Goal: Use online tool/utility: Utilize a website feature to perform a specific function

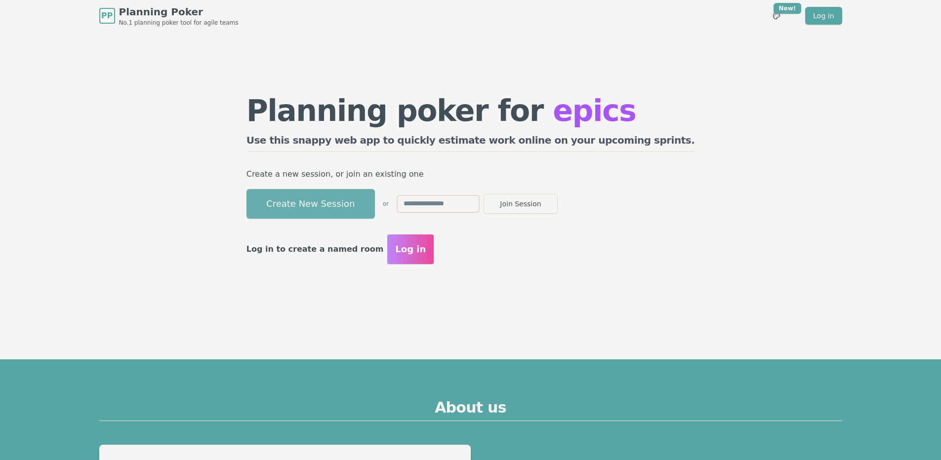
click at [354, 218] on button "Create New Session" at bounding box center [310, 204] width 128 height 30
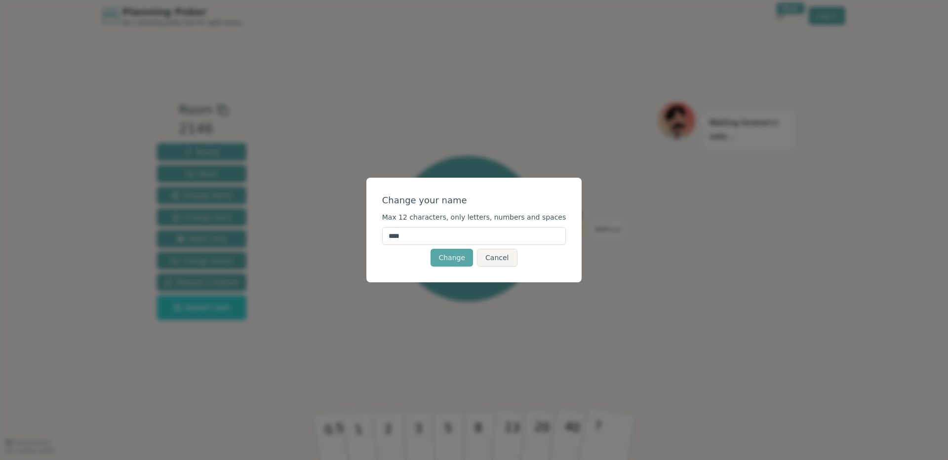
drag, startPoint x: 427, startPoint y: 231, endPoint x: 355, endPoint y: 221, distance: 72.8
click at [352, 229] on div "Change your name Max 12 characters, only letters, numbers and spaces **** Chang…" at bounding box center [474, 230] width 948 height 460
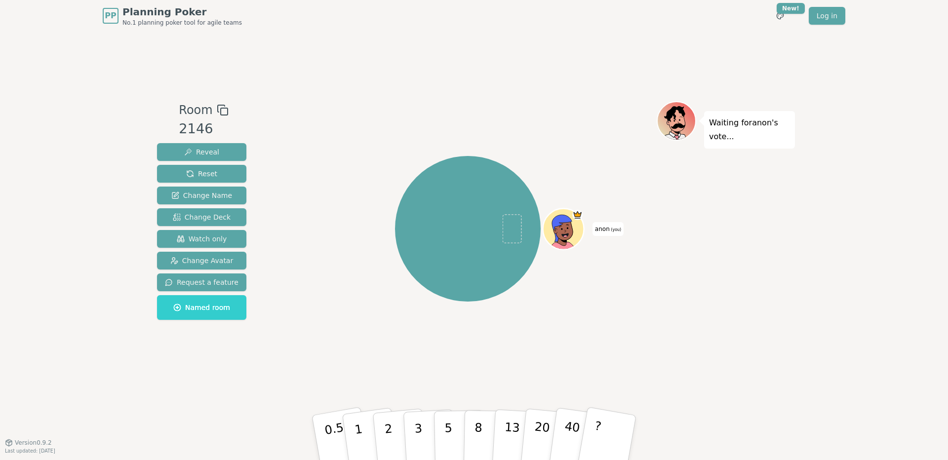
click at [217, 107] on icon at bounding box center [223, 110] width 12 height 12
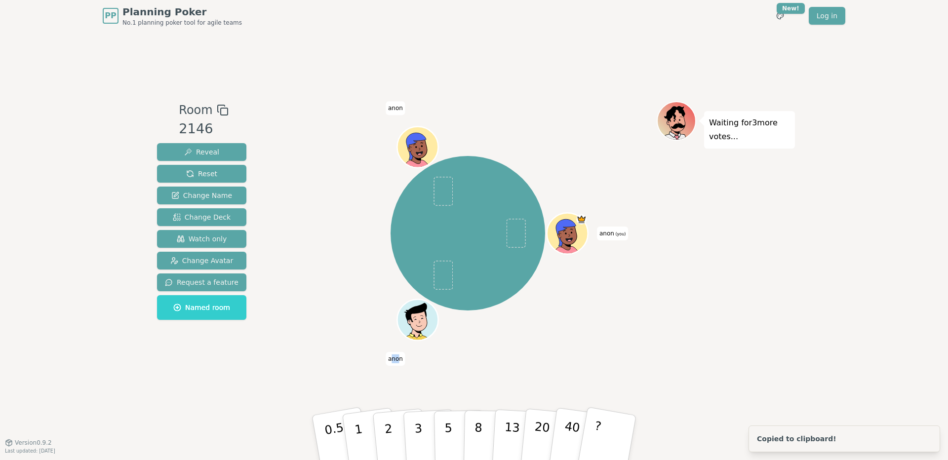
drag, startPoint x: 393, startPoint y: 361, endPoint x: 398, endPoint y: 361, distance: 5.9
click at [398, 361] on span "anon" at bounding box center [396, 359] width 20 height 14
click at [398, 363] on span "anon" at bounding box center [396, 359] width 20 height 14
click at [328, 196] on div "anon (you) [PERSON_NAME]" at bounding box center [468, 233] width 378 height 229
click at [192, 194] on span "Change Name" at bounding box center [201, 196] width 61 height 10
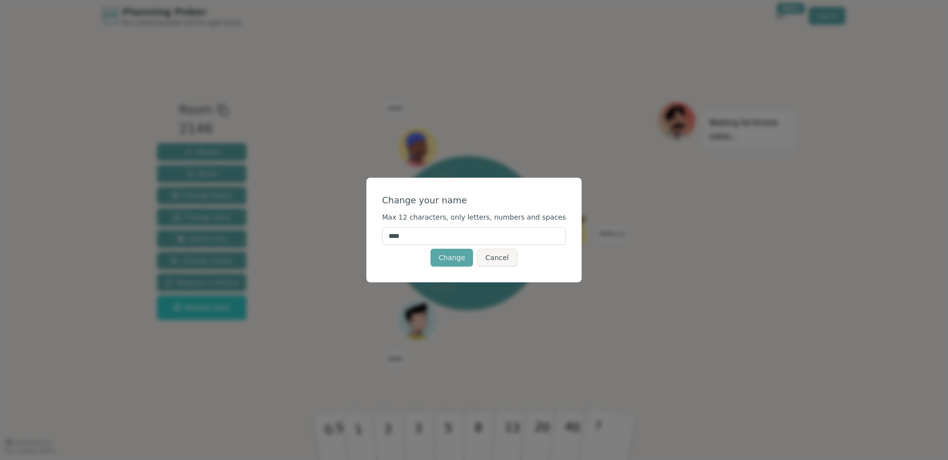
drag, startPoint x: 435, startPoint y: 228, endPoint x: 382, endPoint y: 221, distance: 53.8
click at [386, 222] on div "Change your name Max 12 characters, only letters, numbers and spaces **** Chang…" at bounding box center [474, 230] width 216 height 105
type input "*****"
click at [452, 249] on button "Change" at bounding box center [452, 258] width 42 height 18
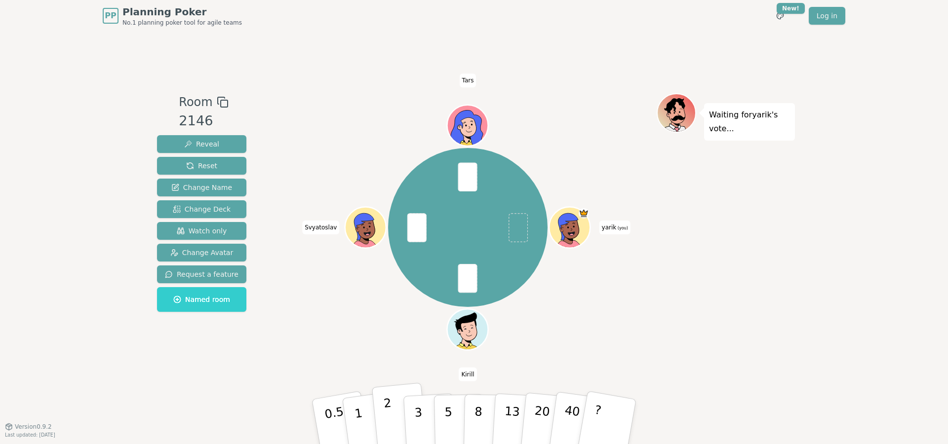
click at [385, 421] on p "2" at bounding box center [389, 423] width 13 height 54
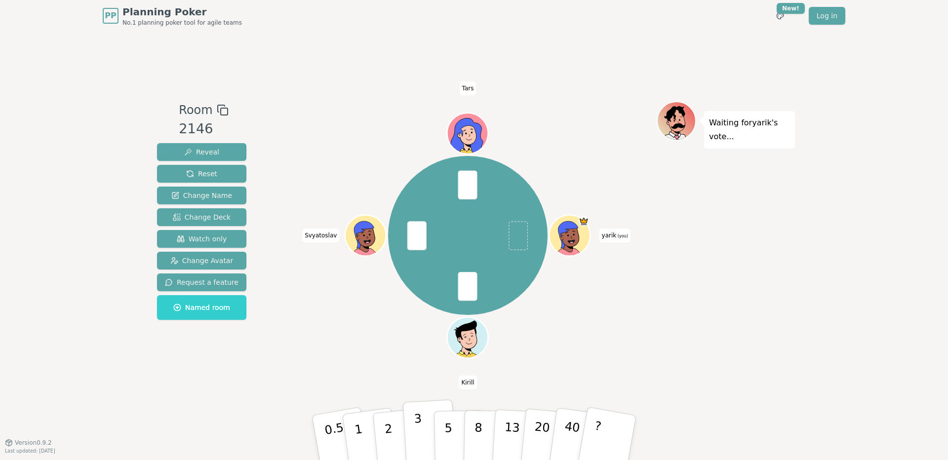
click at [423, 432] on button "3" at bounding box center [430, 437] width 54 height 77
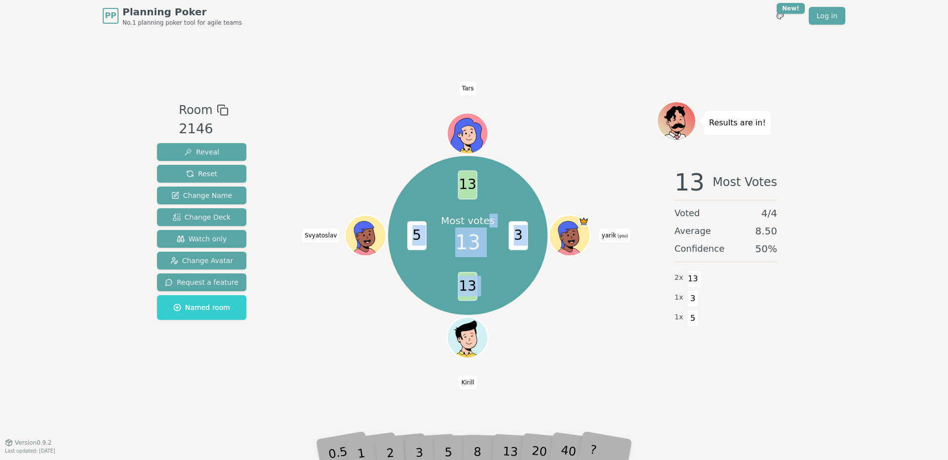
drag, startPoint x: 463, startPoint y: 183, endPoint x: 489, endPoint y: 191, distance: 27.3
click at [489, 191] on div "Most votes 13 3 13 5 13 yarik (you) [PERSON_NAME]" at bounding box center [467, 235] width 159 height 159
click at [570, 102] on div at bounding box center [468, 110] width 378 height 18
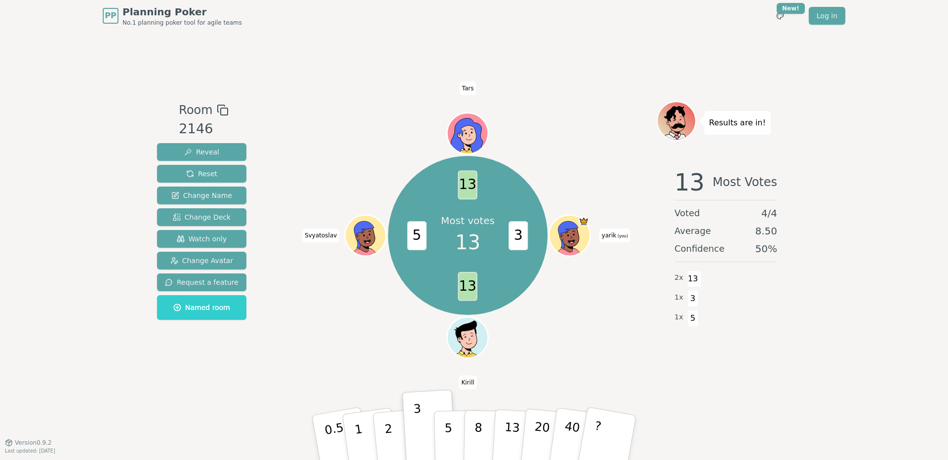
click at [467, 180] on span "13" at bounding box center [467, 184] width 19 height 29
click at [214, 168] on button "Reset" at bounding box center [201, 174] width 89 height 18
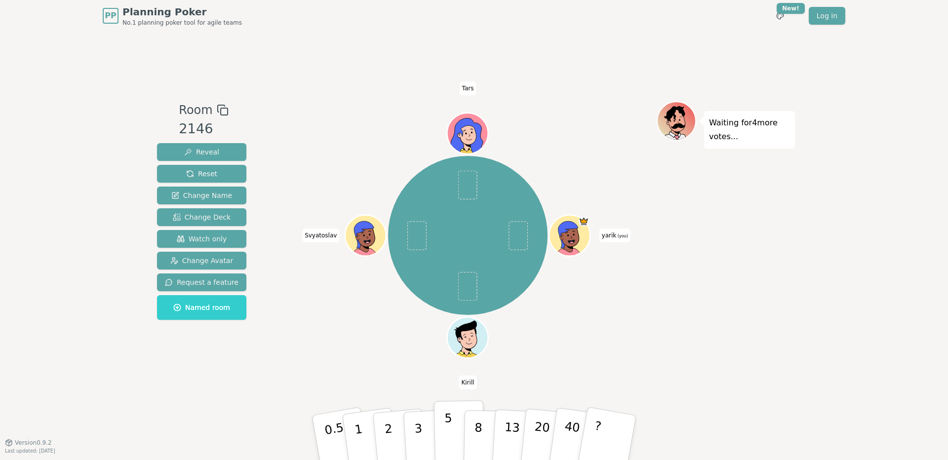
click at [447, 441] on p "5" at bounding box center [448, 437] width 8 height 53
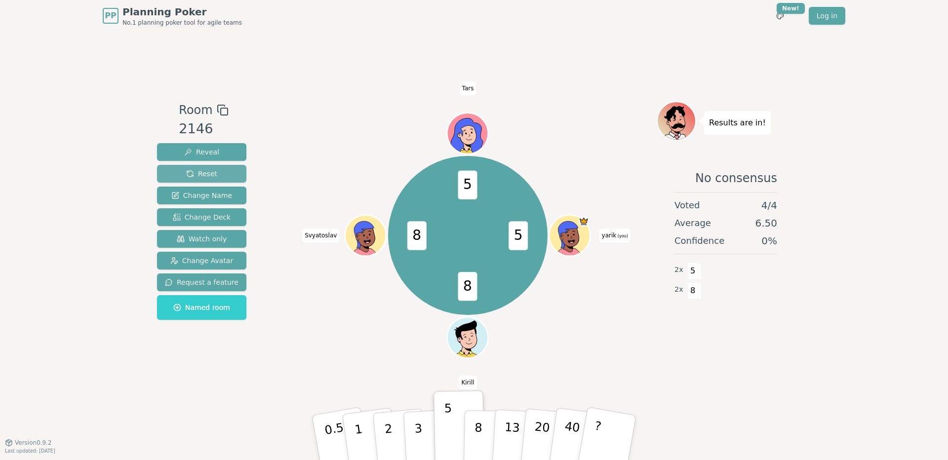
click at [204, 177] on span "Reset" at bounding box center [201, 174] width 31 height 10
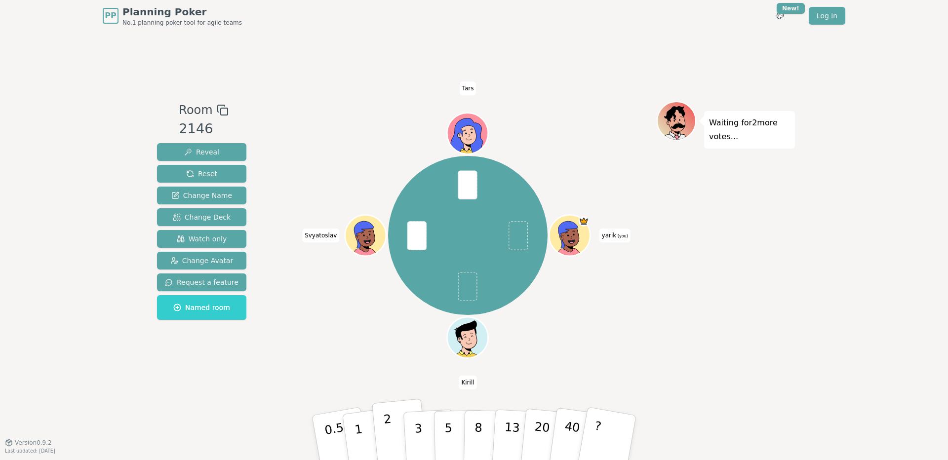
click at [390, 428] on p "2" at bounding box center [389, 439] width 13 height 54
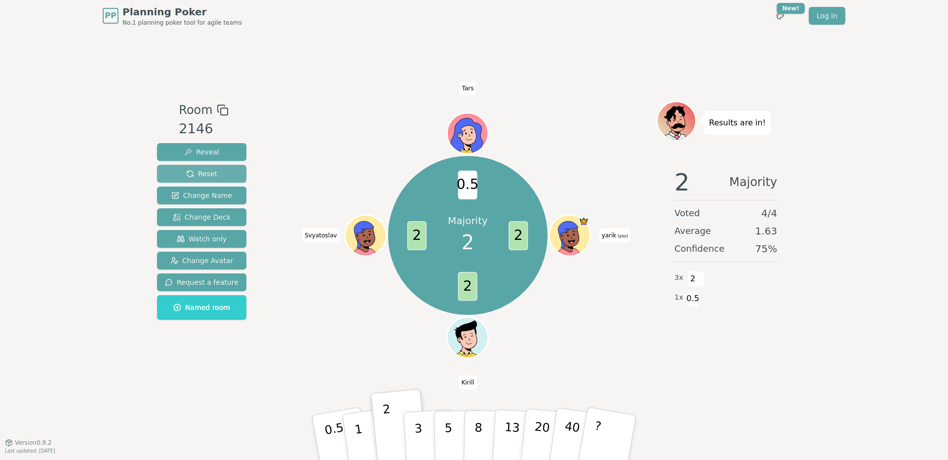
click at [221, 176] on button "Reset" at bounding box center [201, 174] width 89 height 18
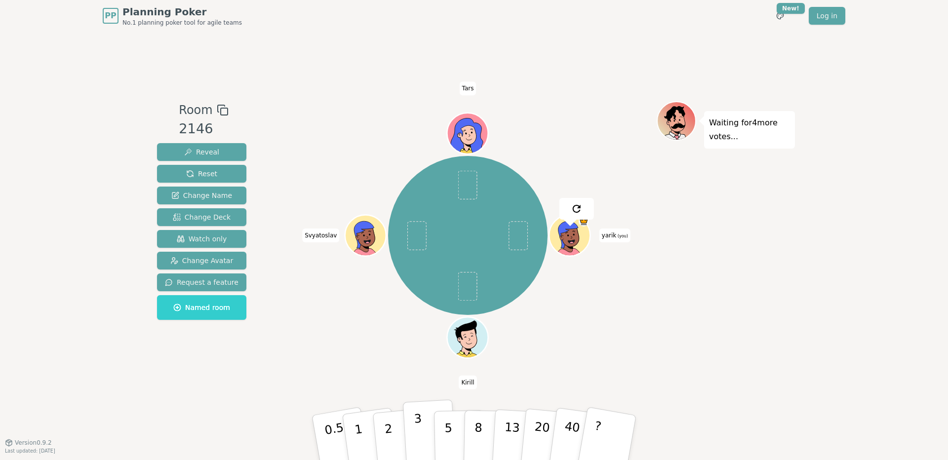
click at [418, 441] on p "3" at bounding box center [419, 439] width 11 height 54
click at [820, 140] on div "PP Planning Poker No.1 planning poker tool for agile teams Toggle theme New! Lo…" at bounding box center [474, 230] width 948 height 460
drag, startPoint x: 840, startPoint y: 165, endPoint x: 692, endPoint y: 251, distance: 171.9
click at [840, 165] on div "PP Planning Poker No.1 planning poker tool for agile teams Toggle theme New! Lo…" at bounding box center [474, 230] width 948 height 460
click at [391, 435] on p "2" at bounding box center [389, 439] width 13 height 54
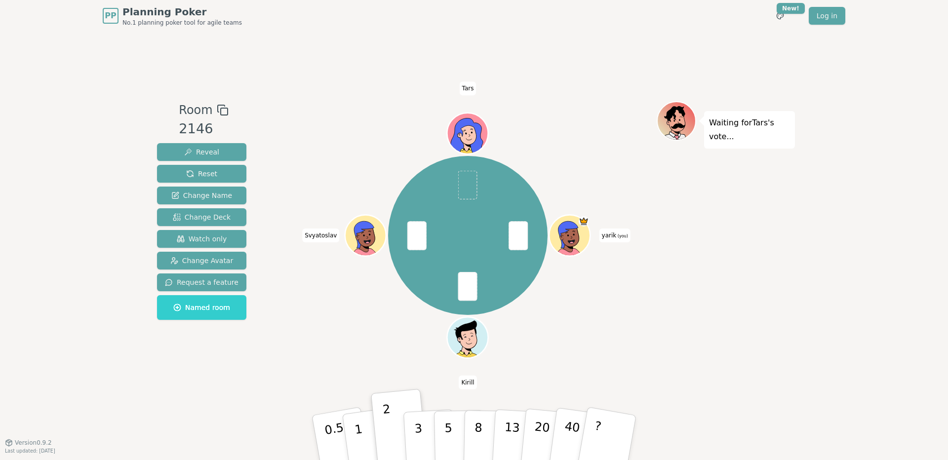
click at [849, 123] on div "PP Planning Poker No.1 planning poker tool for agile teams Toggle theme New! Lo…" at bounding box center [474, 230] width 948 height 460
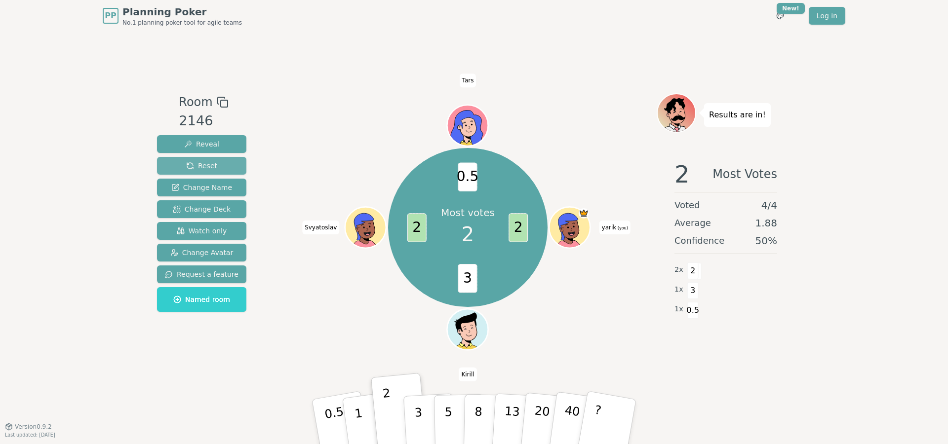
click at [183, 167] on button "Reset" at bounding box center [201, 166] width 89 height 18
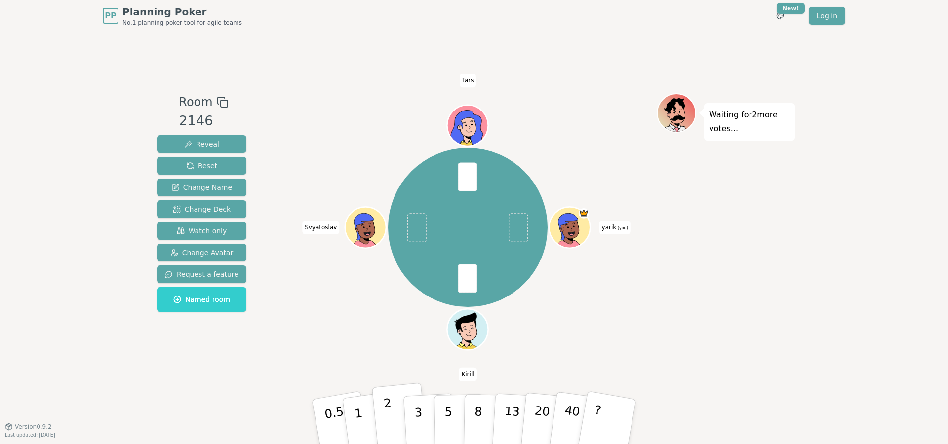
click at [383, 421] on button "2" at bounding box center [400, 422] width 56 height 79
